Goal: Information Seeking & Learning: Compare options

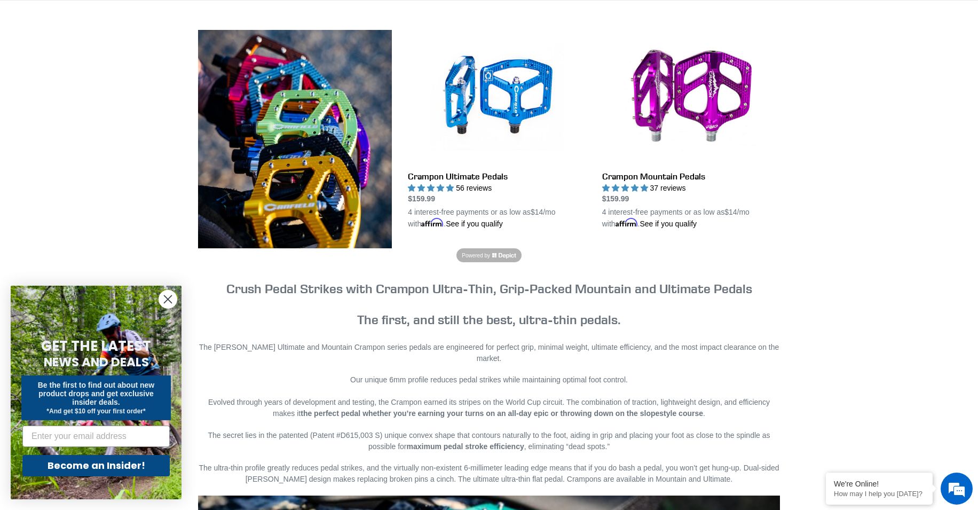
scroll to position [282, 0]
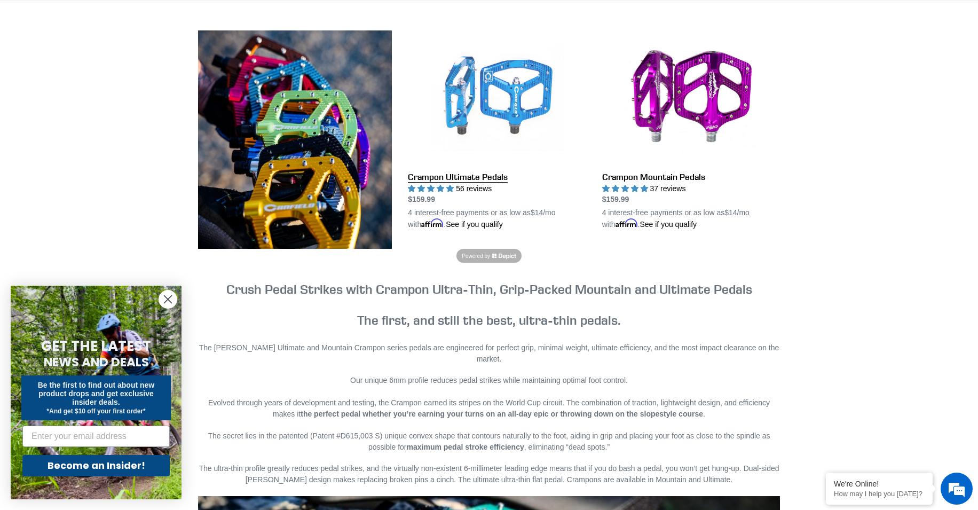
click at [494, 72] on link "Crampon Ultimate Pedals" at bounding box center [497, 130] width 178 height 200
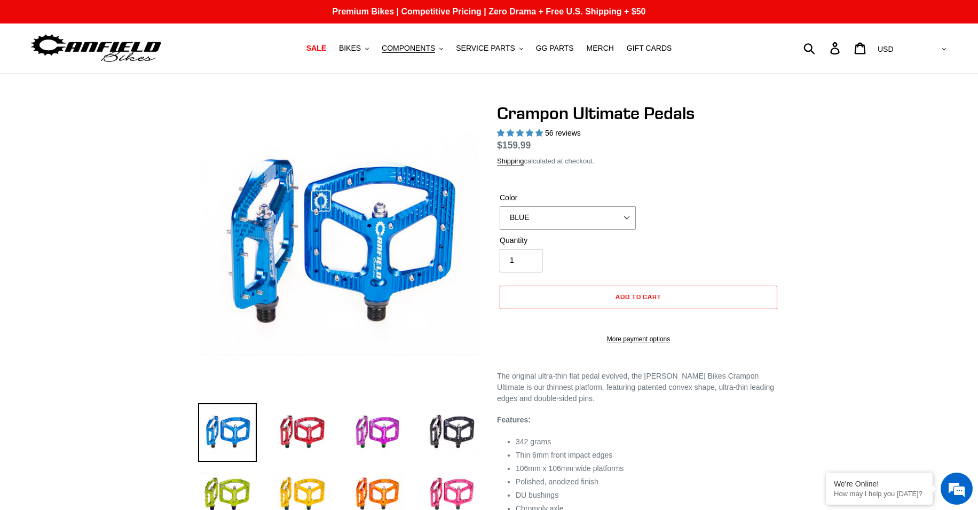
select select "highest-rating"
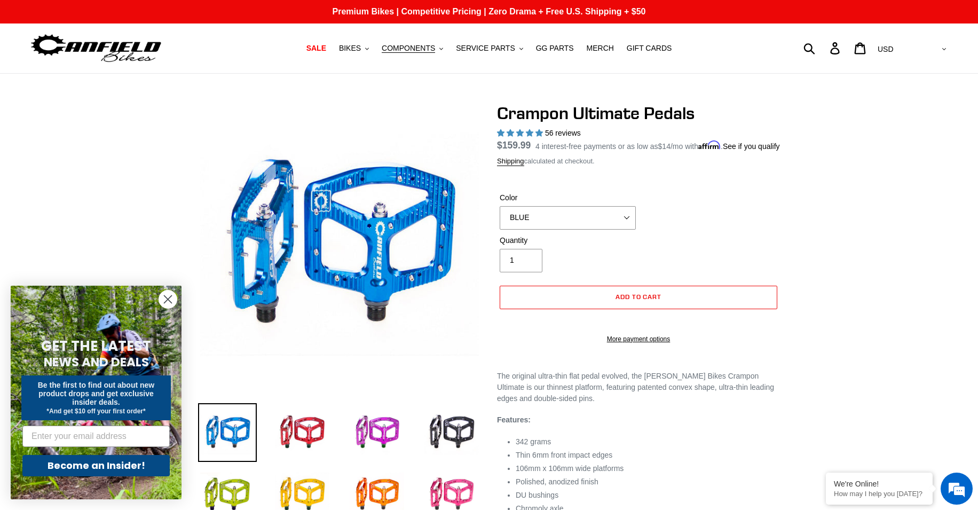
click at [170, 299] on circle "Close dialog" at bounding box center [168, 299] width 18 height 18
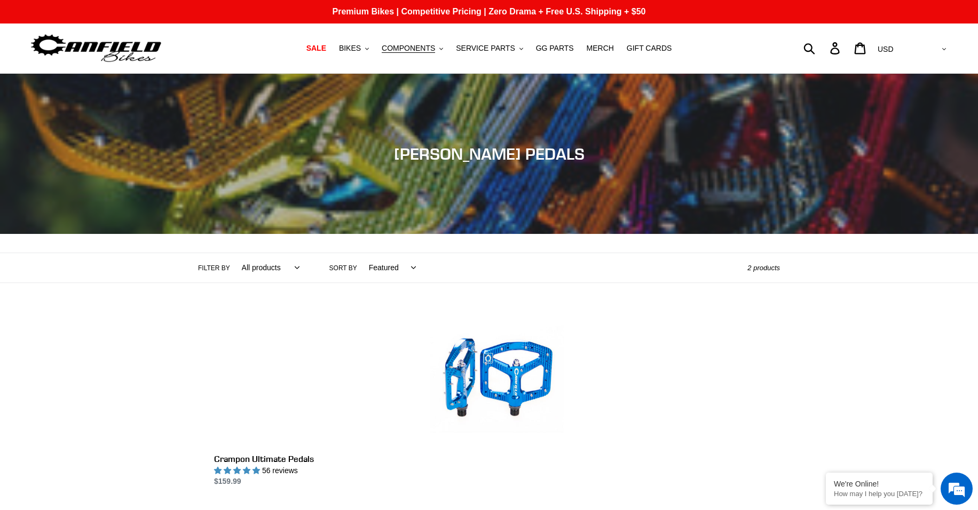
scroll to position [282, 0]
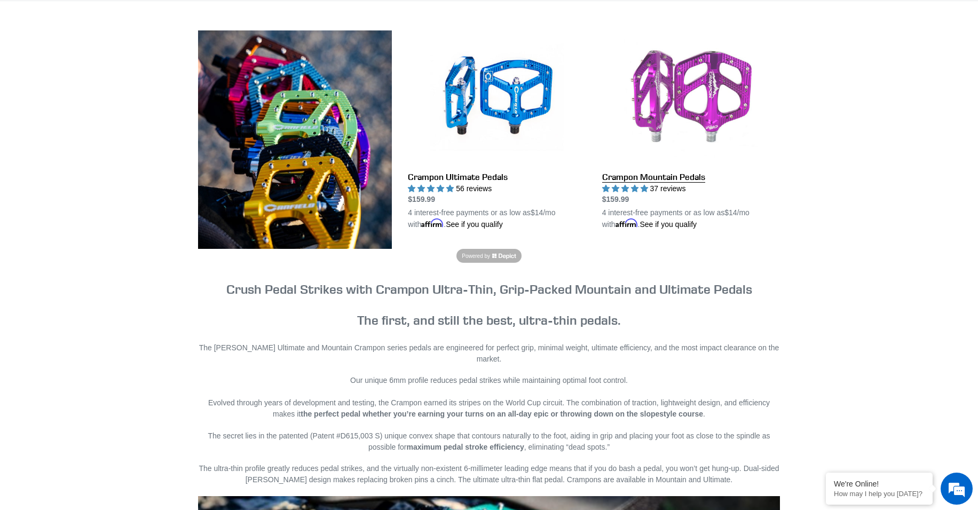
click at [677, 115] on link "Crampon Mountain Pedals" at bounding box center [691, 130] width 178 height 200
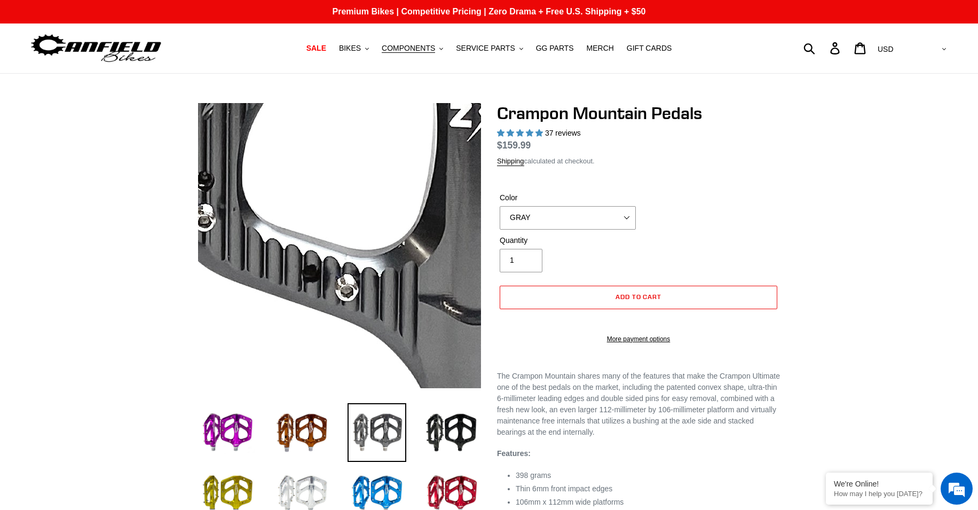
select select "highest-rating"
